Goal: Information Seeking & Learning: Learn about a topic

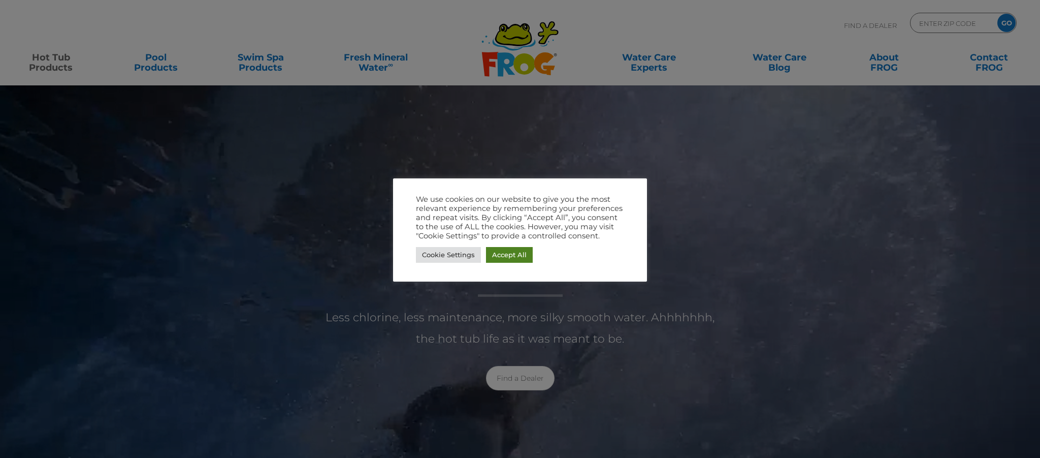
click at [496, 254] on link "Accept All" at bounding box center [509, 255] width 47 height 16
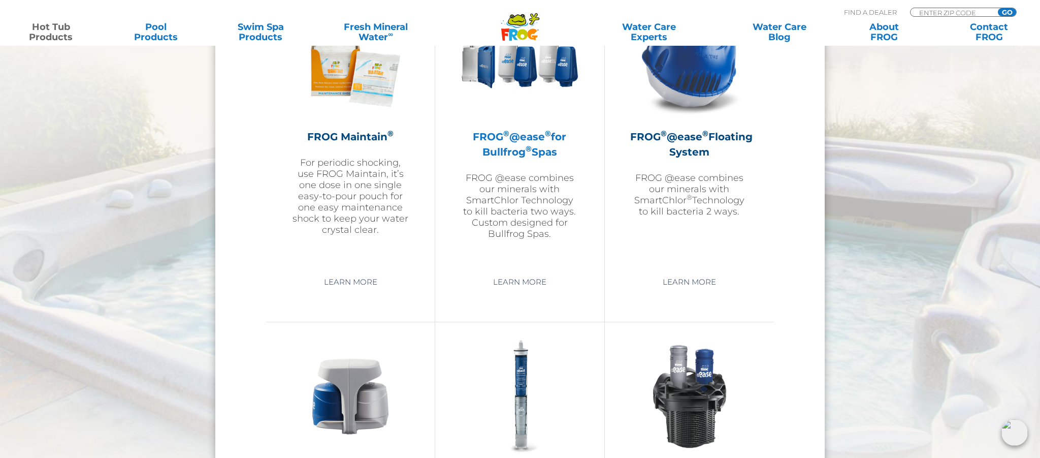
scroll to position [1211, 0]
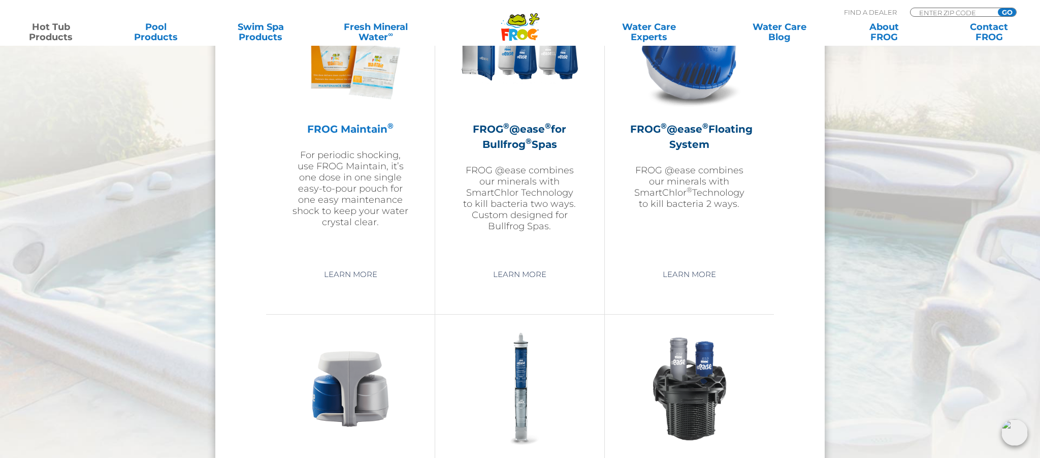
drag, startPoint x: 375, startPoint y: 87, endPoint x: 374, endPoint y: 92, distance: 5.2
click at [375, 87] on img at bounding box center [350, 52] width 118 height 118
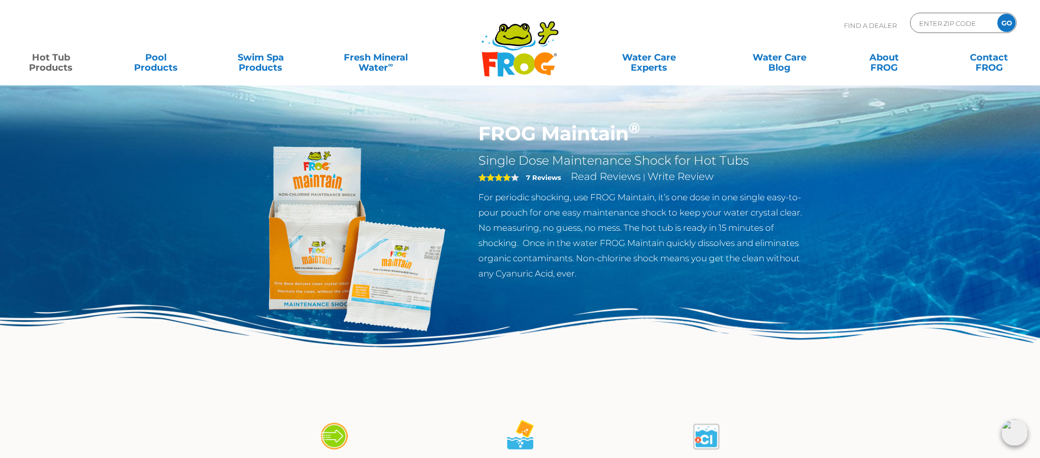
click at [377, 287] on img at bounding box center [347, 238] width 233 height 233
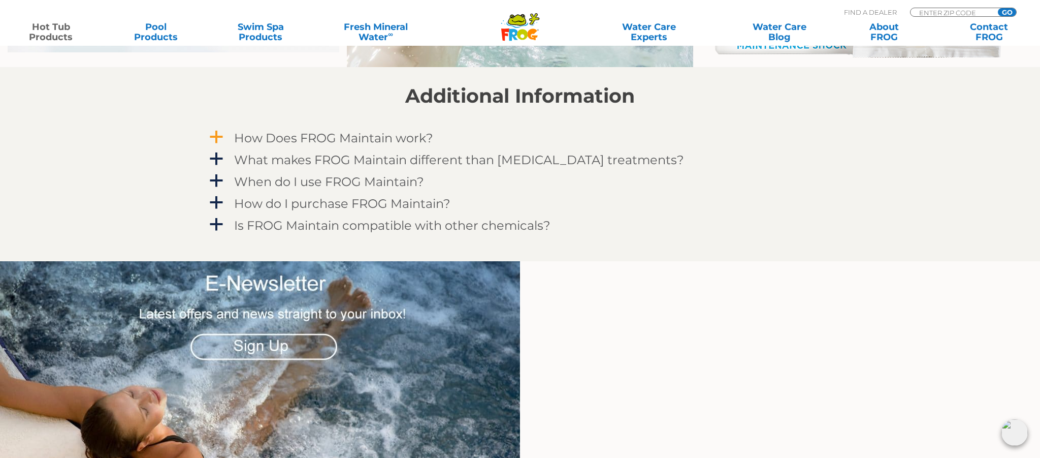
scroll to position [936, 0]
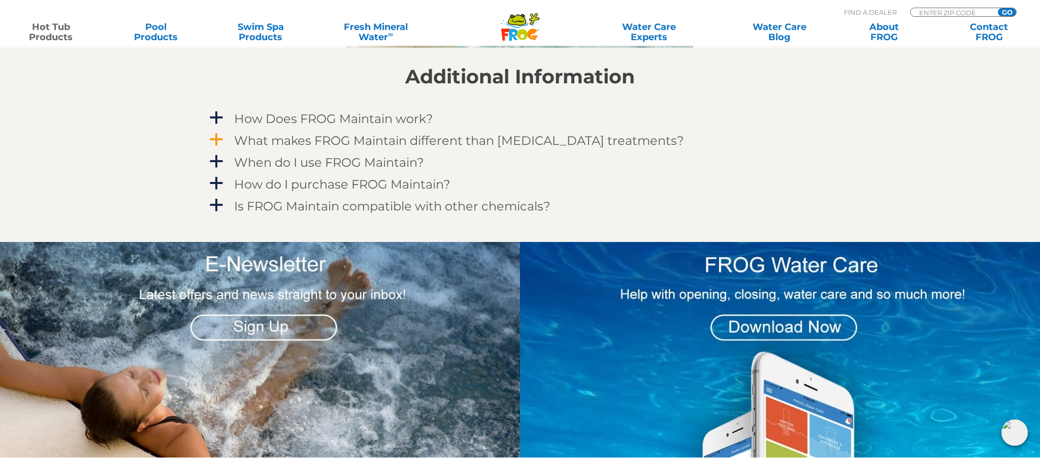
click at [464, 140] on h4 "What makes FROG Maintain different than other shock treatments?" at bounding box center [459, 141] width 450 height 14
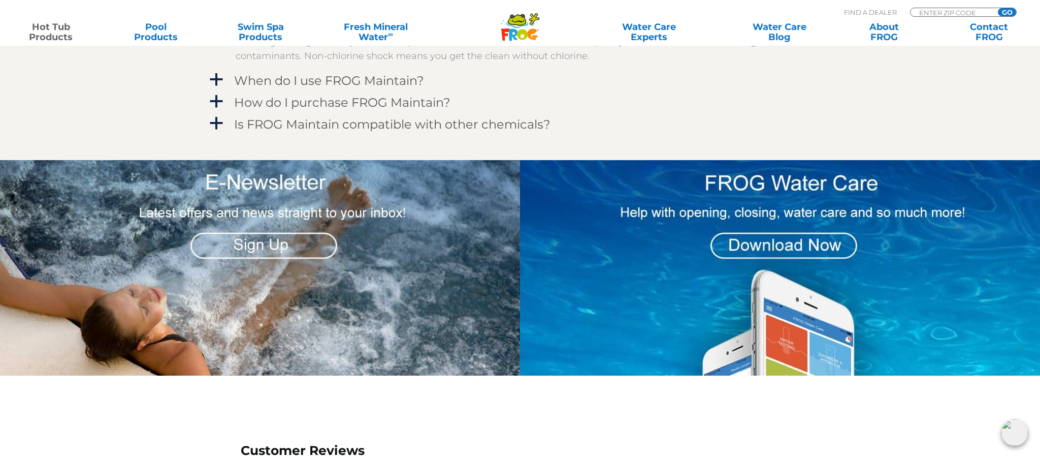
scroll to position [1071, 0]
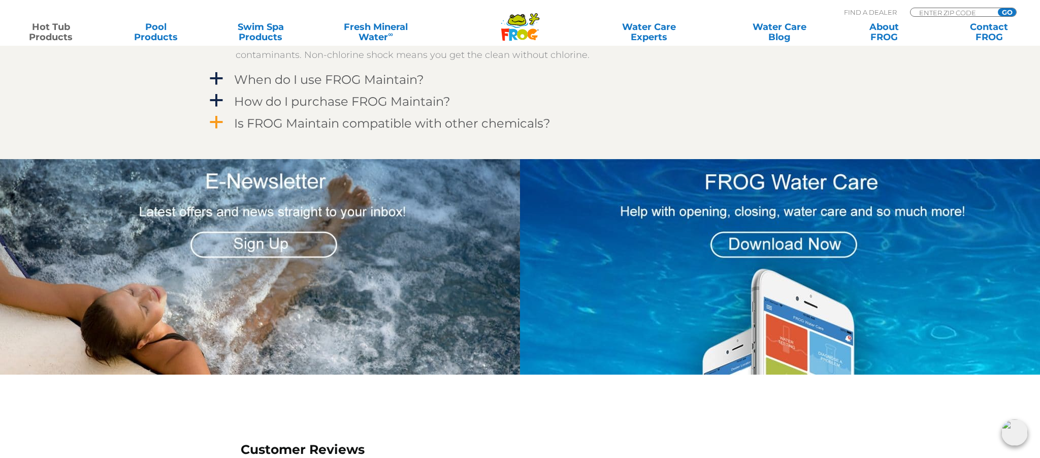
click at [467, 128] on h4 "Is FROG Maintain compatible with other chemicals?" at bounding box center [392, 123] width 316 height 14
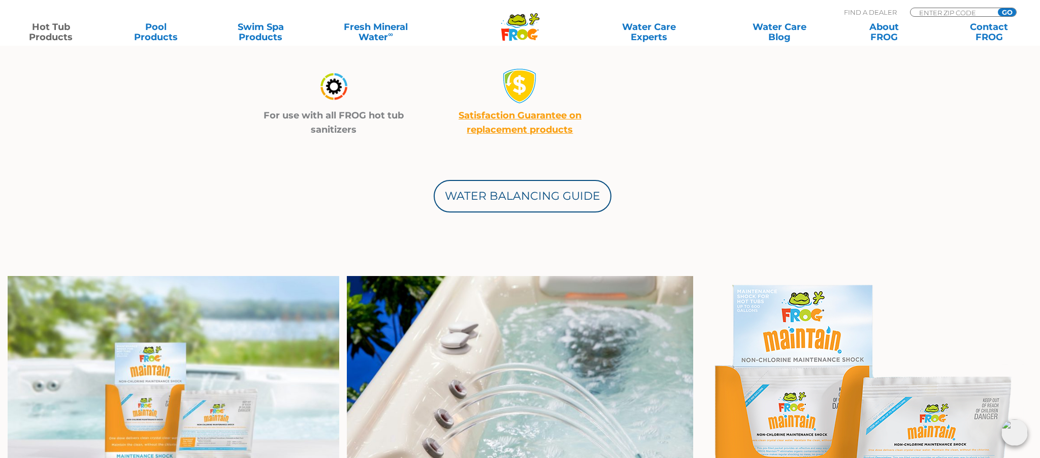
scroll to position [456, 0]
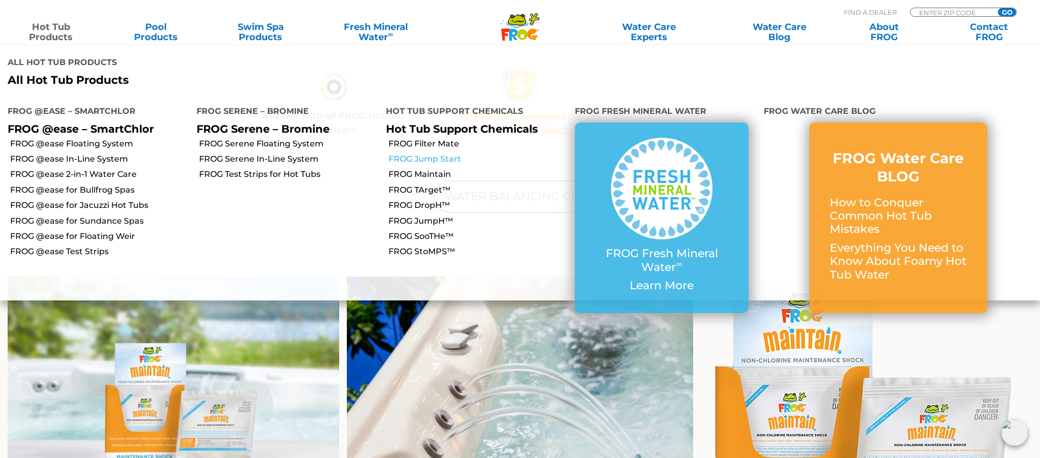
click at [420, 153] on link "FROG Jump Start" at bounding box center [477, 158] width 179 height 11
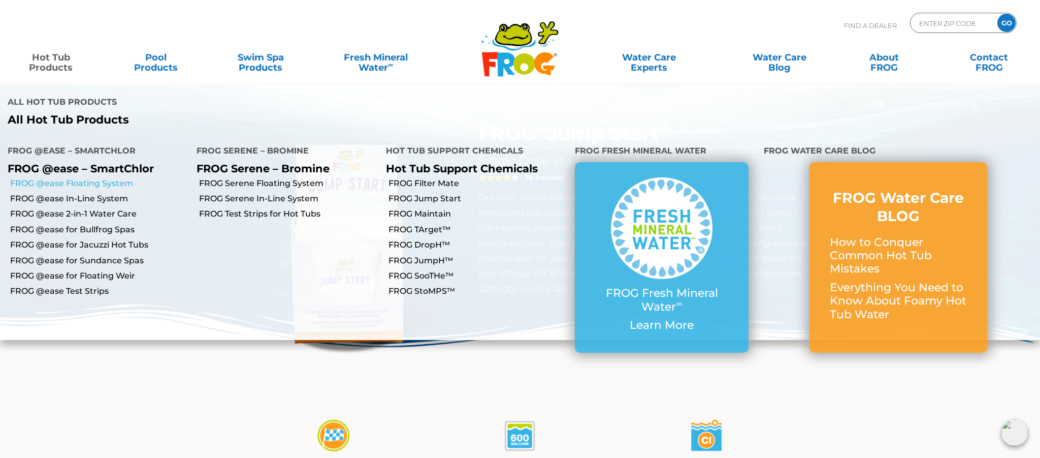
click at [68, 178] on link "FROG @ease Floating System" at bounding box center [99, 183] width 179 height 11
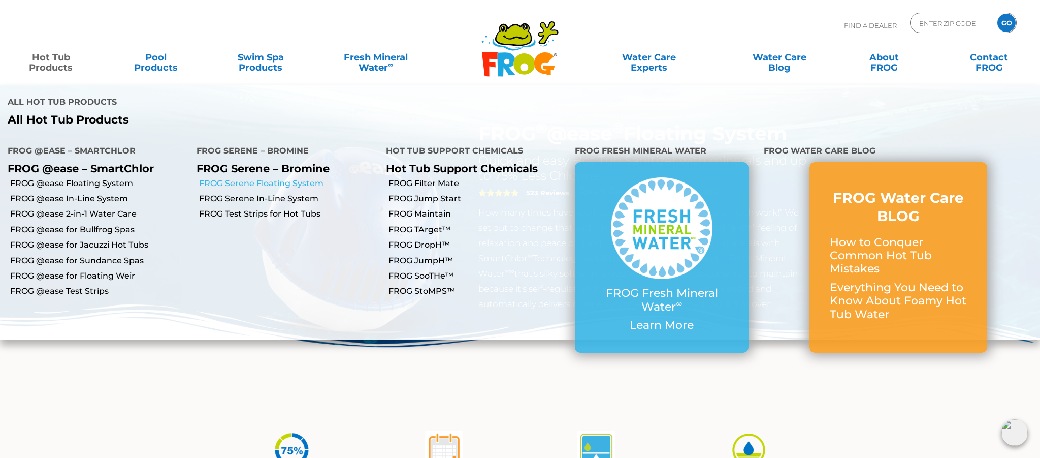
click at [289, 178] on link "FROG Serene Floating System" at bounding box center [288, 183] width 179 height 11
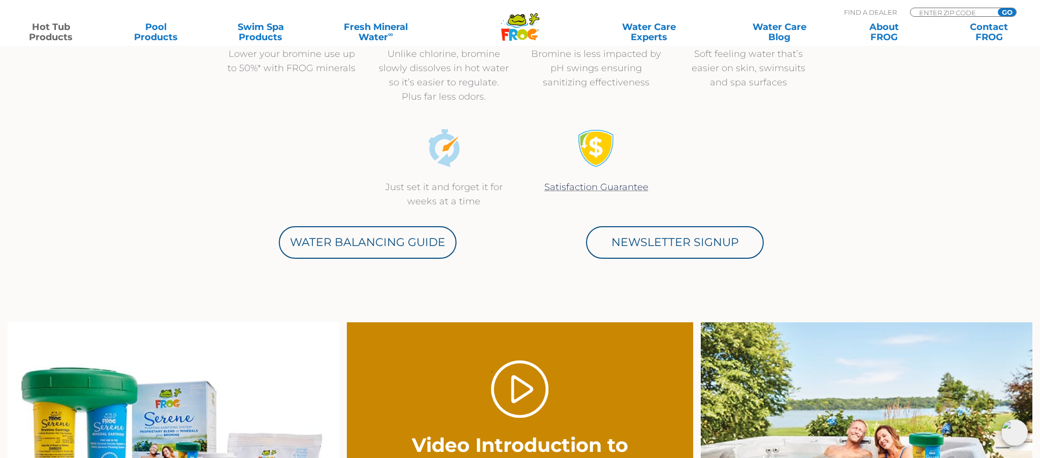
scroll to position [472, 0]
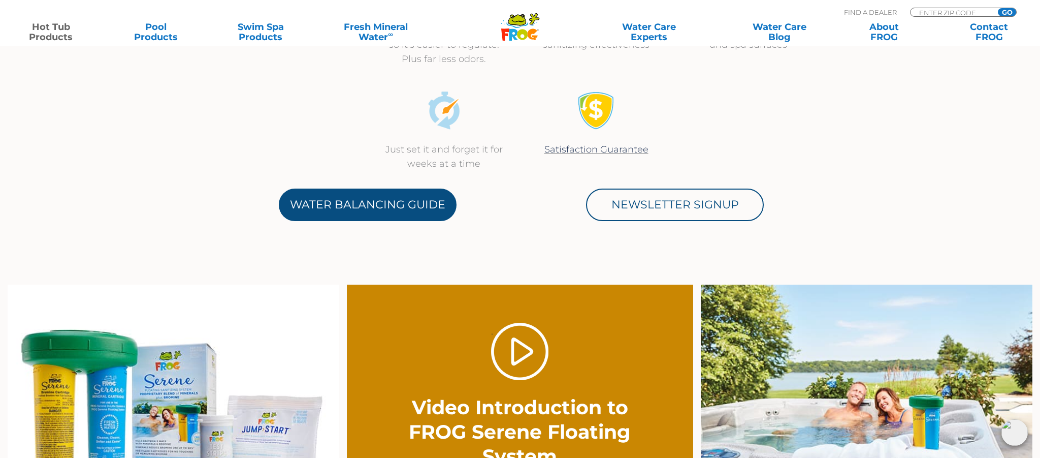
click at [404, 214] on link "Water Balancing Guide" at bounding box center [368, 204] width 178 height 32
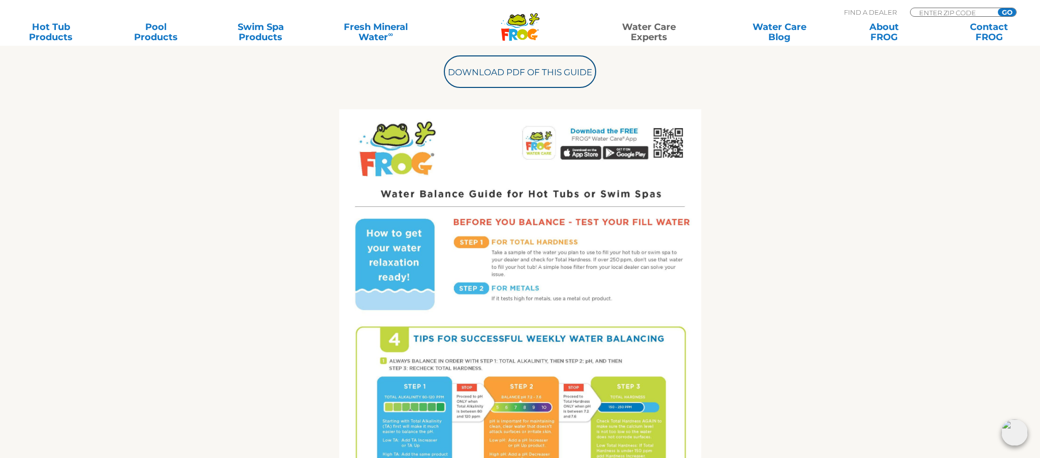
scroll to position [452, 0]
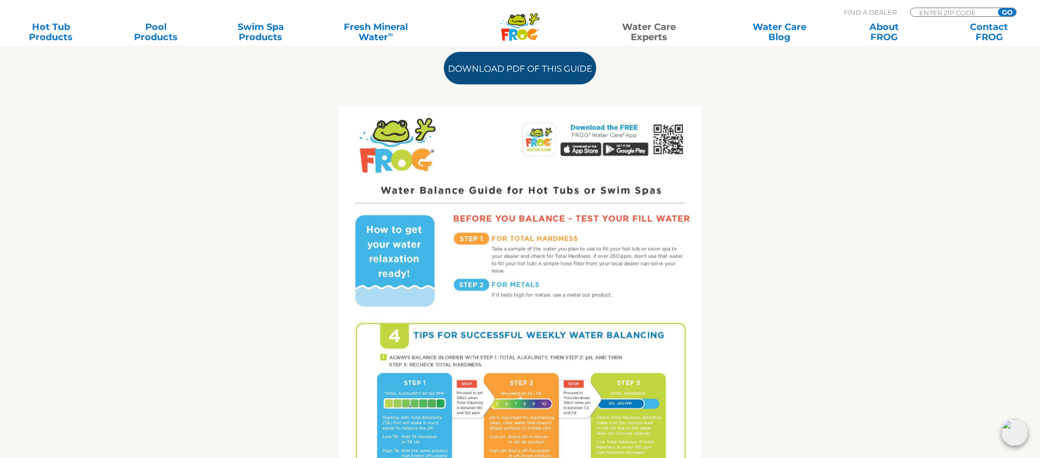
click at [502, 67] on link "Download PDF of this Guide" at bounding box center [520, 68] width 152 height 32
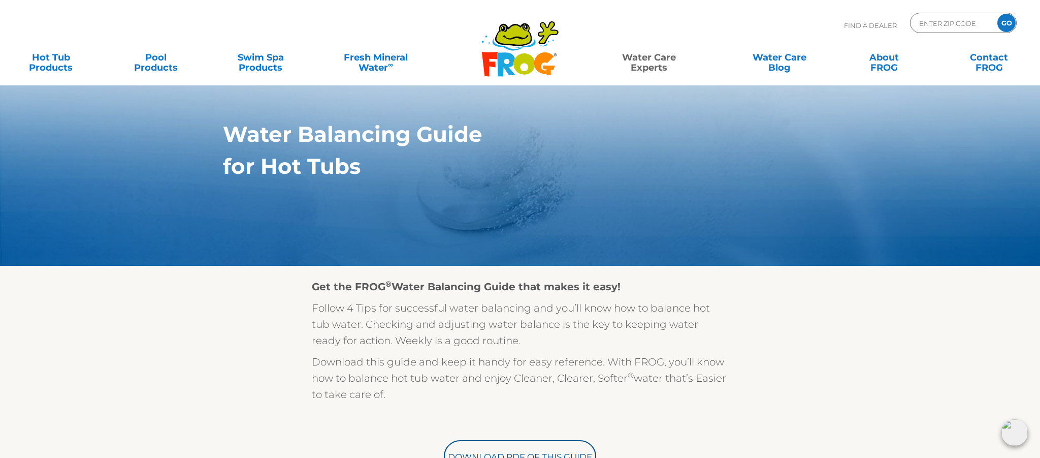
scroll to position [66, 0]
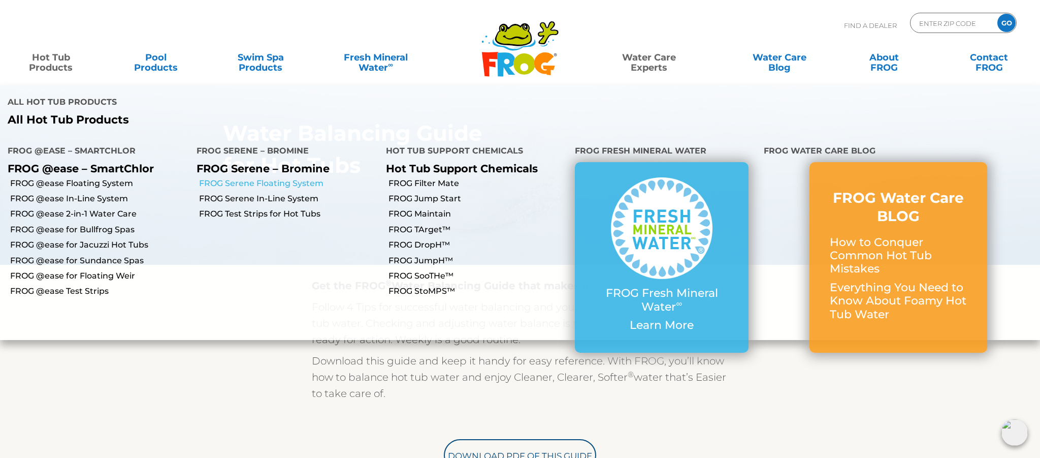
click at [283, 178] on link "FROG Serene Floating System" at bounding box center [288, 183] width 179 height 11
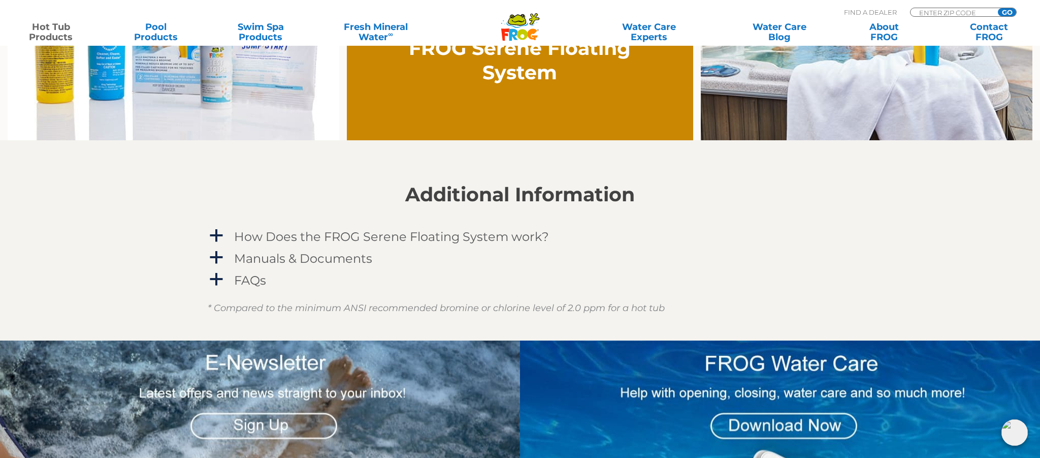
scroll to position [887, 0]
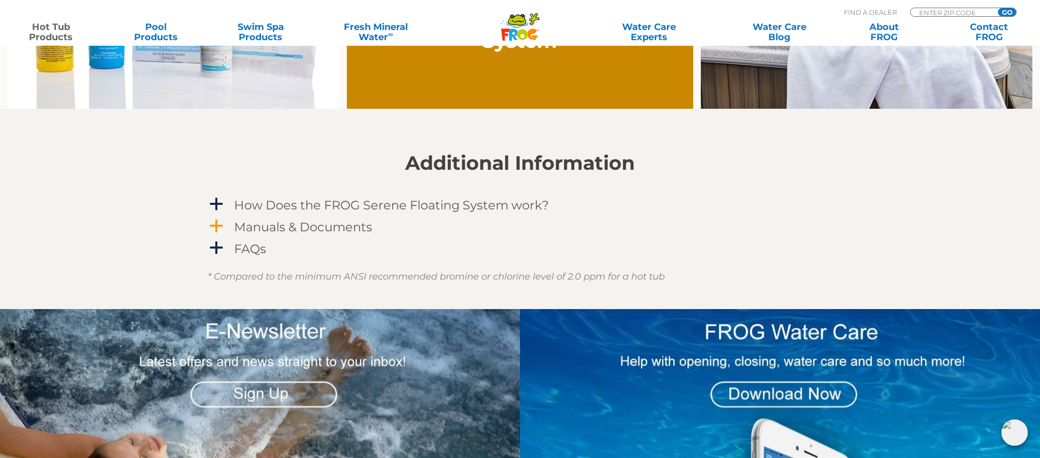
click at [317, 225] on h4 "Manuals & Documents" at bounding box center [303, 227] width 138 height 14
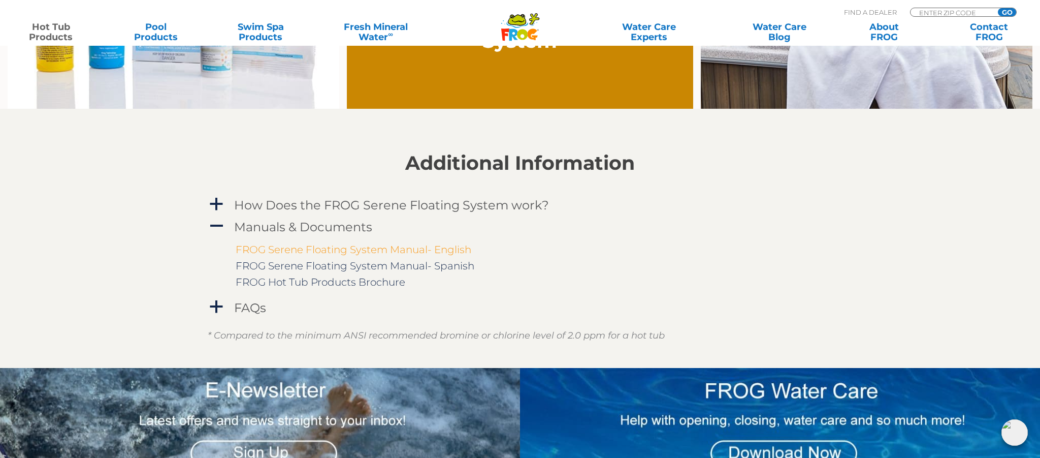
click at [413, 249] on link "FROG Serene Floating System Manual- English" at bounding box center [354, 249] width 236 height 12
